Goal: Information Seeking & Learning: Learn about a topic

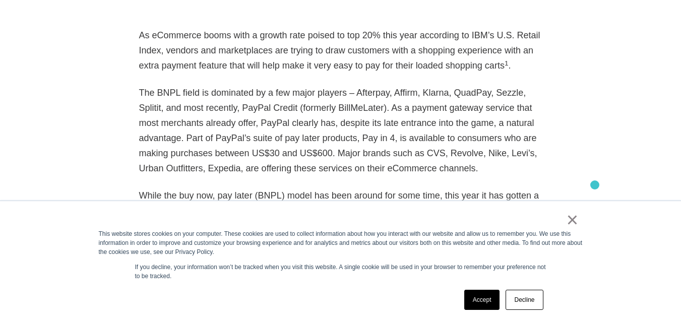
scroll to position [752, 0]
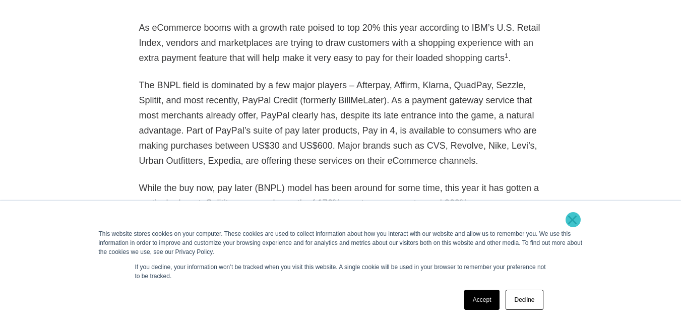
click at [573, 220] on link "×" at bounding box center [572, 219] width 12 height 9
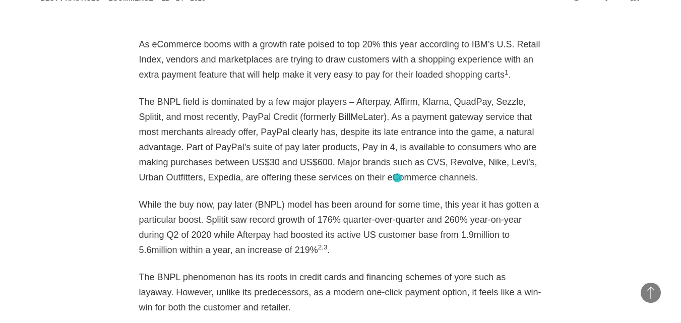
scroll to position [736, 0]
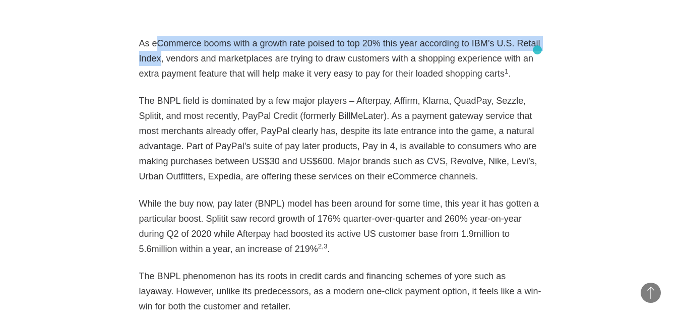
drag, startPoint x: 154, startPoint y: 40, endPoint x: 537, endPoint y: 50, distance: 382.9
click at [537, 50] on p "As eCommerce booms with a growth rate poised to top 20% this year according to …" at bounding box center [340, 58] width 403 height 45
copy p "Commerce booms with a growth rate poised to top 20% this year according to IBM’…"
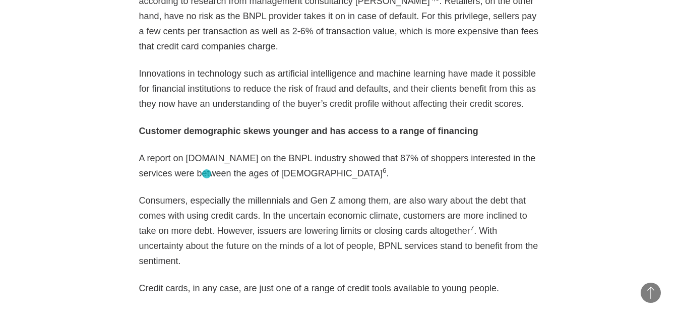
scroll to position [1132, 0]
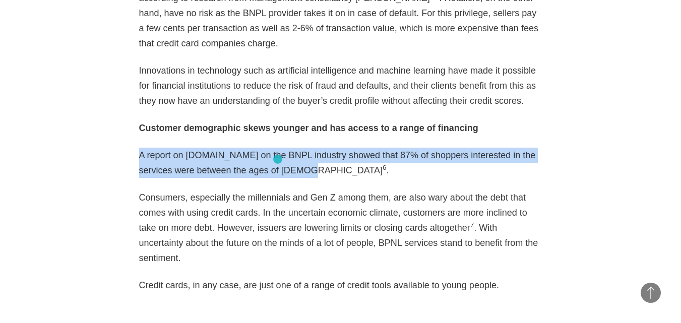
drag, startPoint x: 139, startPoint y: 137, endPoint x: 278, endPoint y: 160, distance: 140.4
click at [278, 160] on p "A report on [DOMAIN_NAME] on the BNPL industry showed that 87% of shoppers inte…" at bounding box center [340, 163] width 403 height 30
copy p "A report on [DOMAIN_NAME] on the BNPL industry showed that 87% of shoppers inte…"
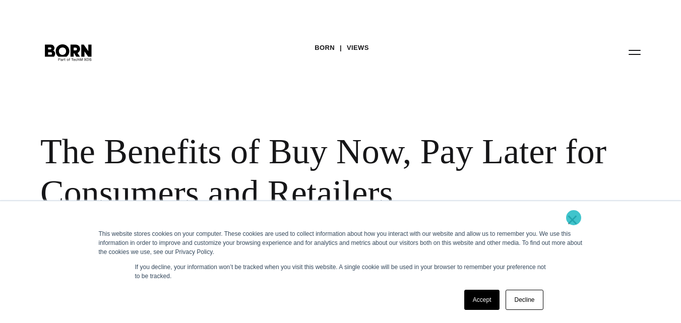
click at [573, 218] on link "×" at bounding box center [572, 219] width 12 height 9
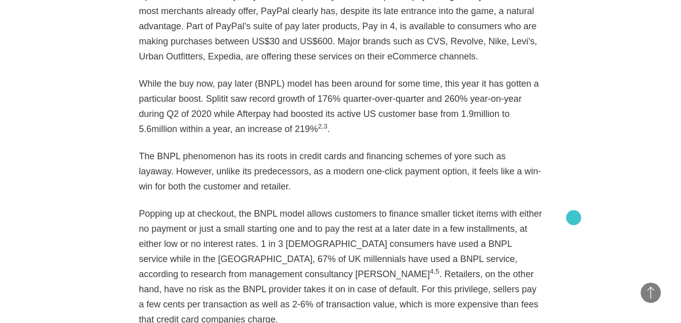
scroll to position [850, 0]
